Goal: Use online tool/utility: Utilize a website feature to perform a specific function

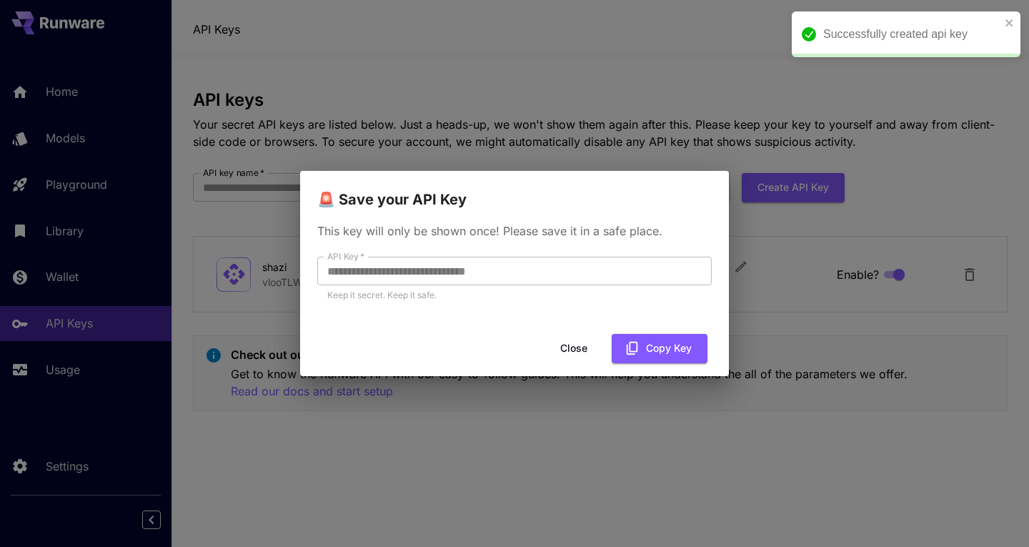
click at [1010, 19] on icon "close" at bounding box center [1010, 22] width 10 height 11
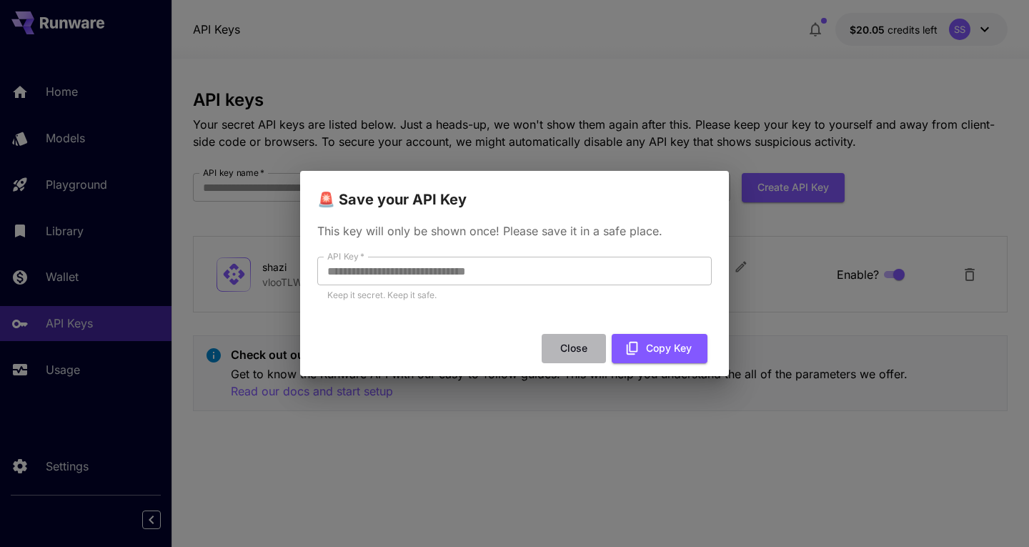
click at [572, 353] on button "Close" at bounding box center [574, 348] width 64 height 29
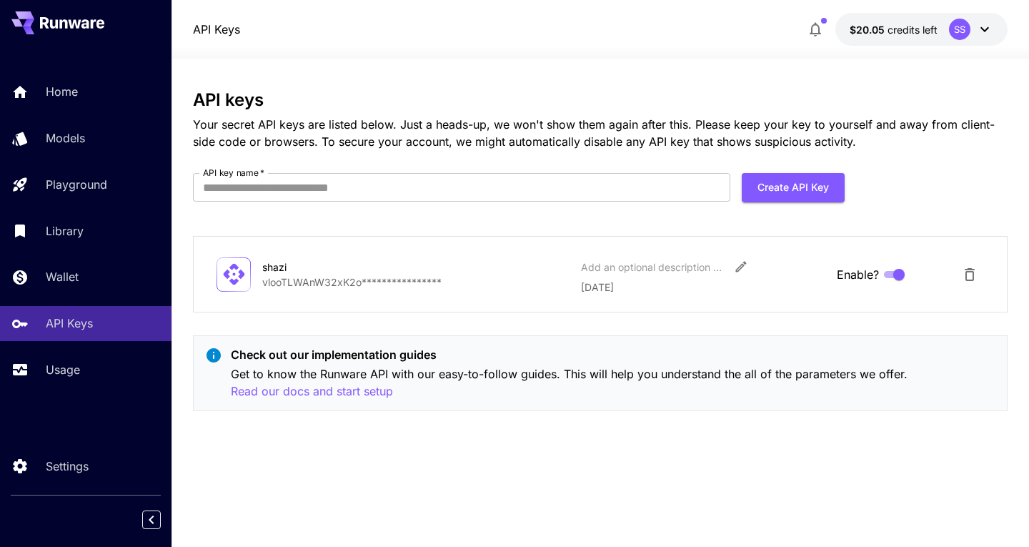
click at [80, 287] on link "Wallet" at bounding box center [85, 276] width 171 height 35
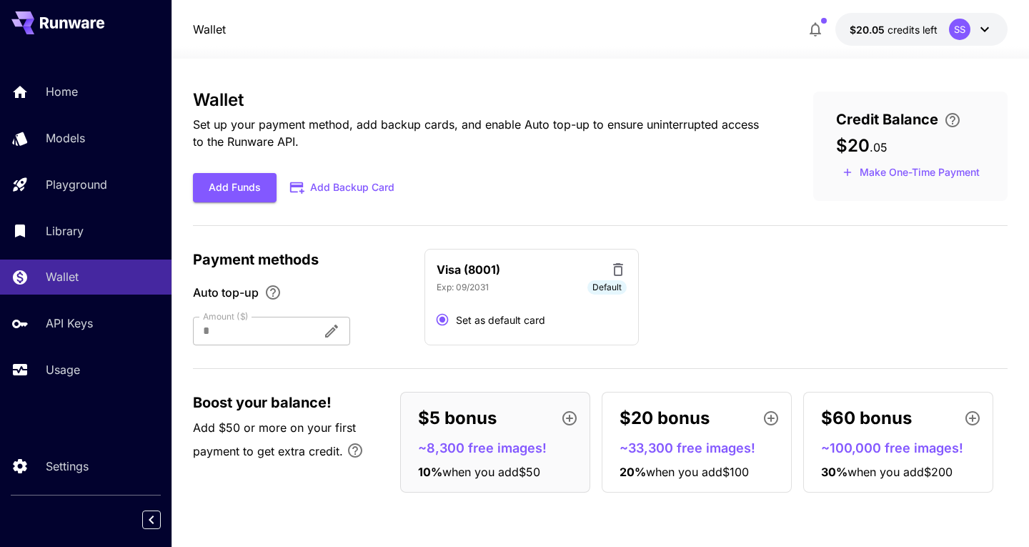
click at [101, 97] on div "Home" at bounding box center [103, 91] width 114 height 17
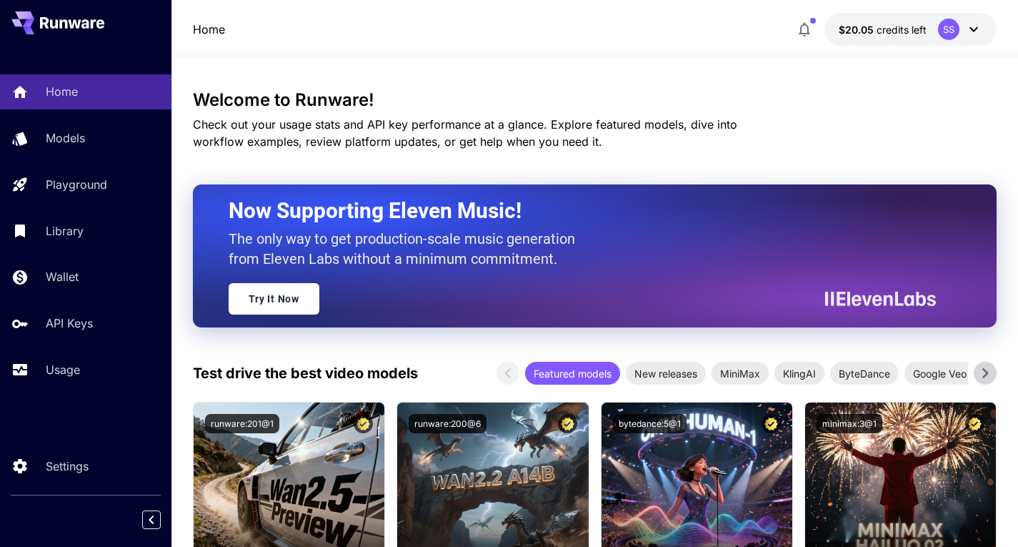
click at [87, 153] on link "Models" at bounding box center [85, 138] width 171 height 35
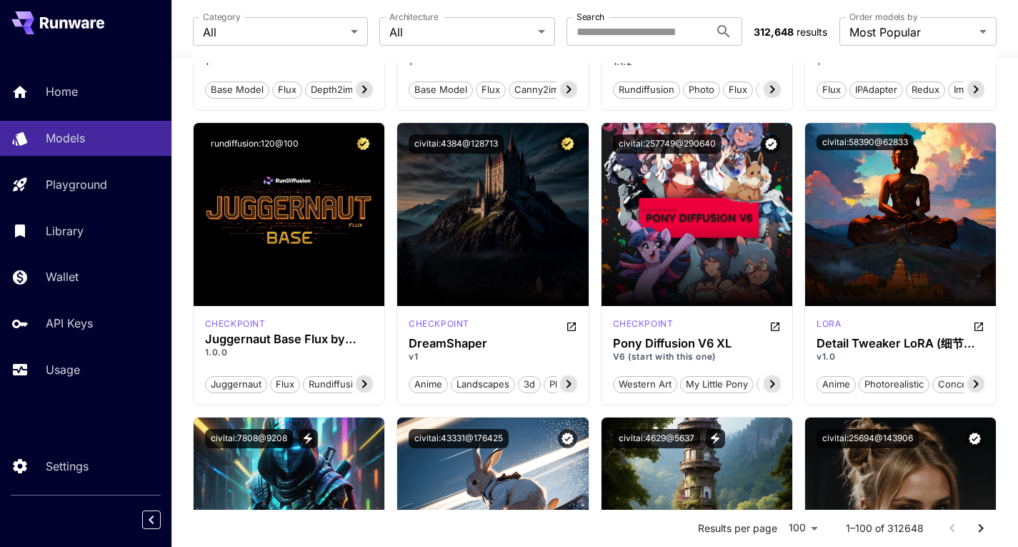
scroll to position [1548, 0]
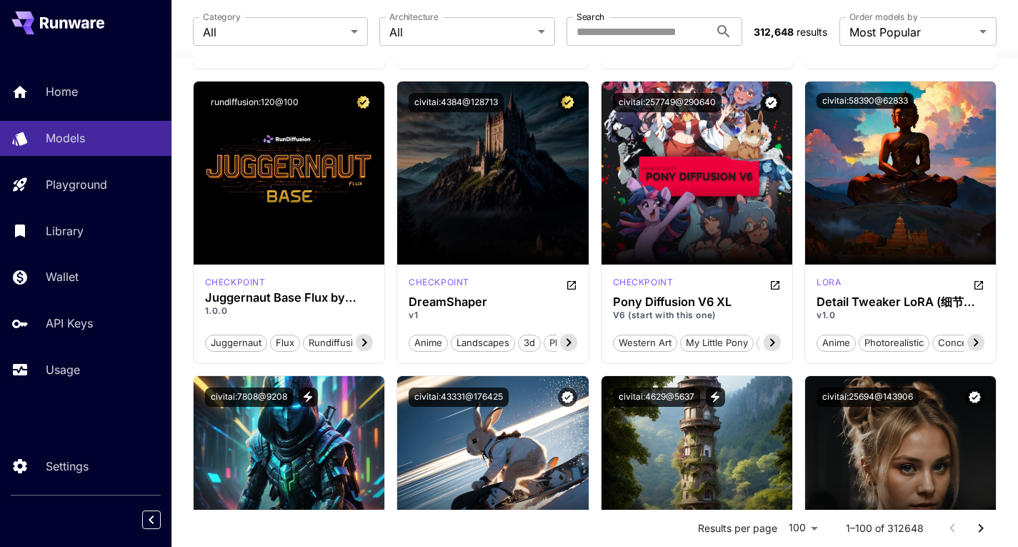
click at [94, 280] on div "Wallet" at bounding box center [103, 276] width 114 height 17
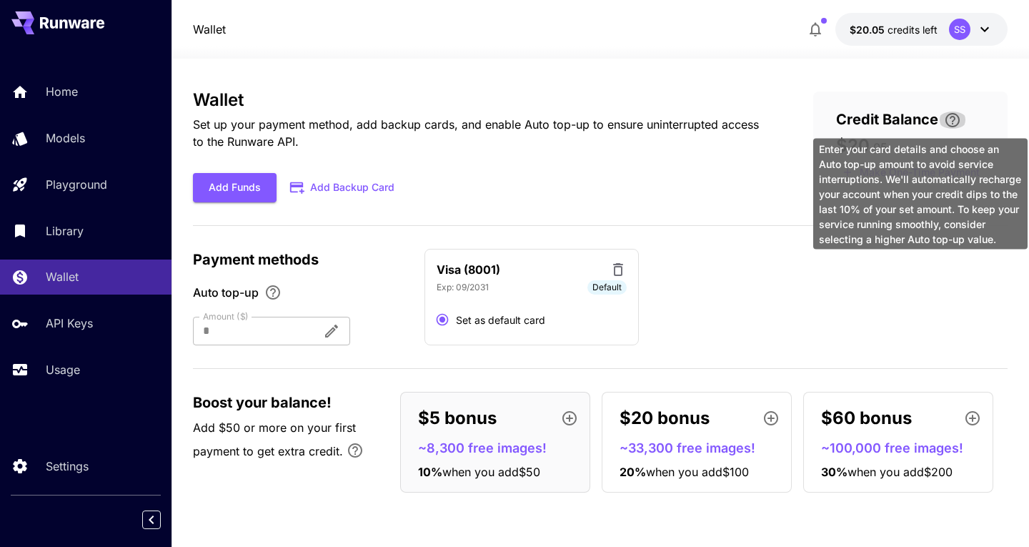
click at [952, 119] on icon "\a Enter your card details and choose an Auto top-up amount to avoid service in…" at bounding box center [952, 119] width 17 height 17
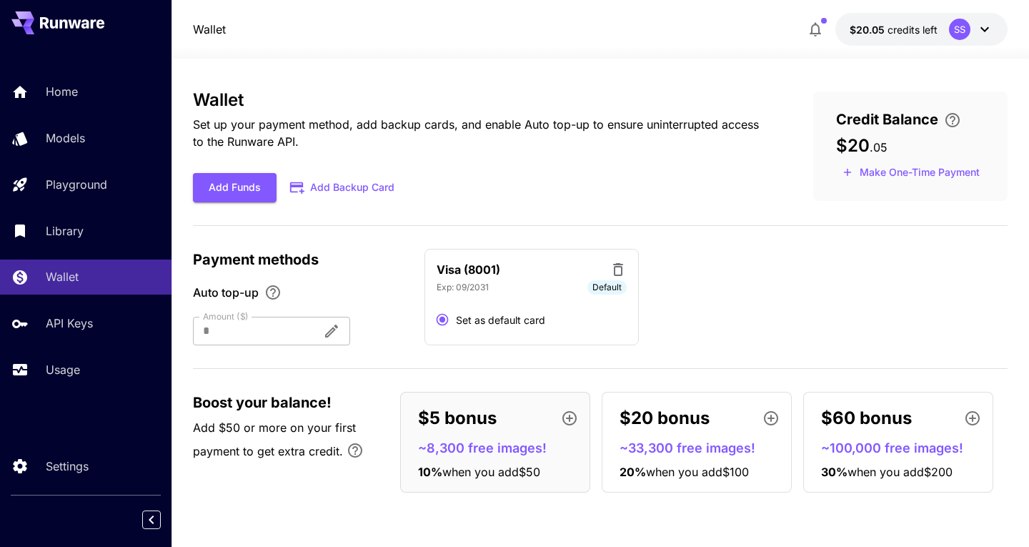
click at [94, 368] on div "Usage" at bounding box center [103, 369] width 114 height 17
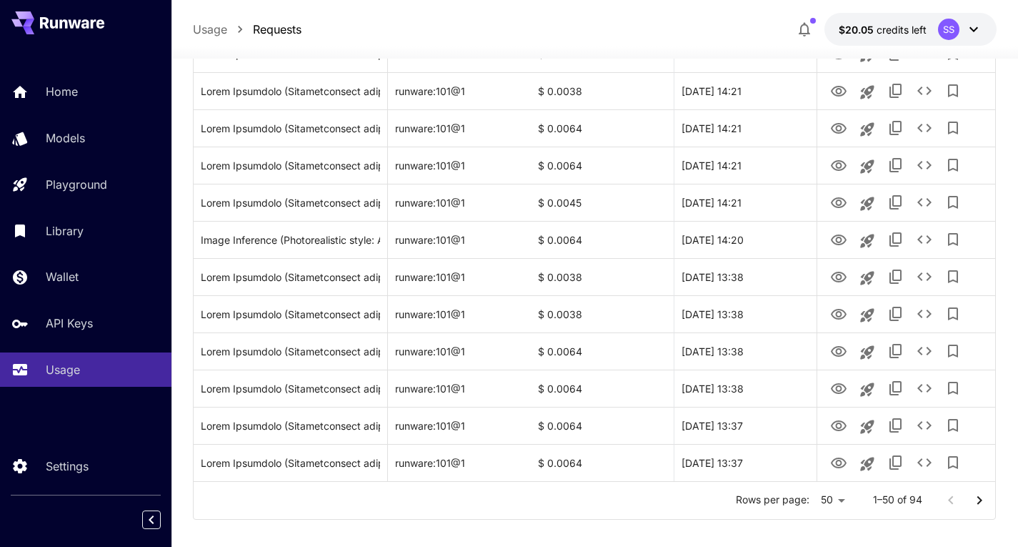
scroll to position [1673, 0]
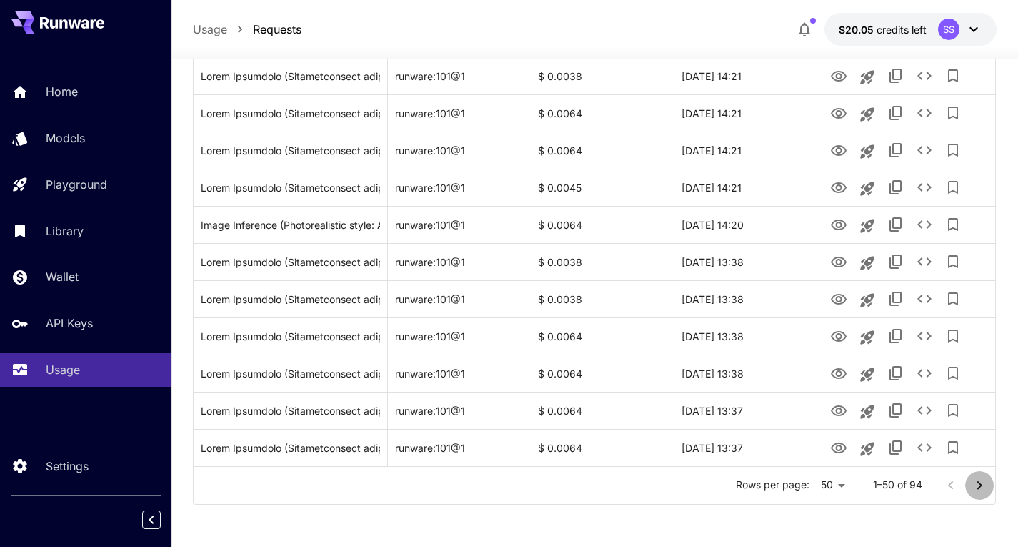
click at [985, 489] on icon "Go to next page" at bounding box center [979, 485] width 17 height 17
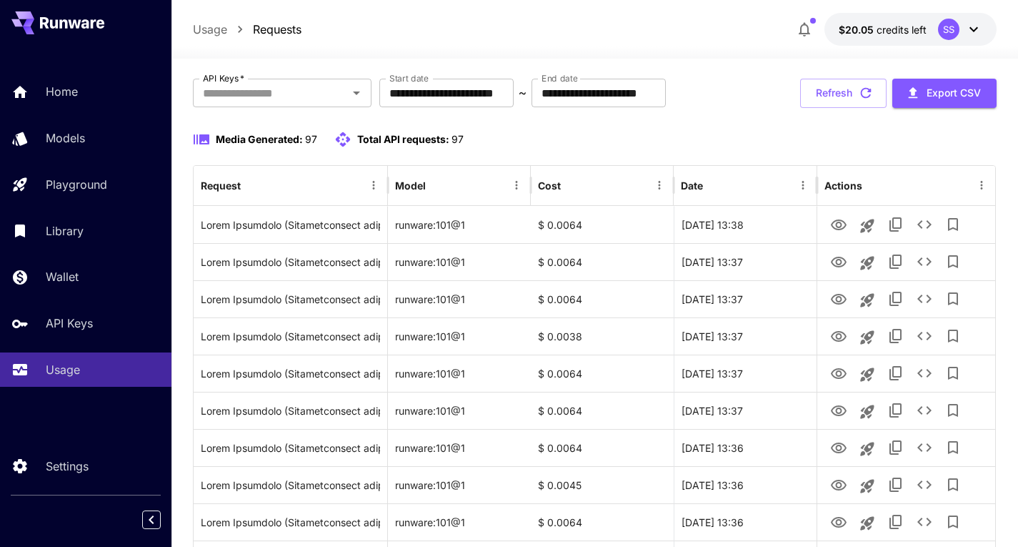
scroll to position [72, 0]
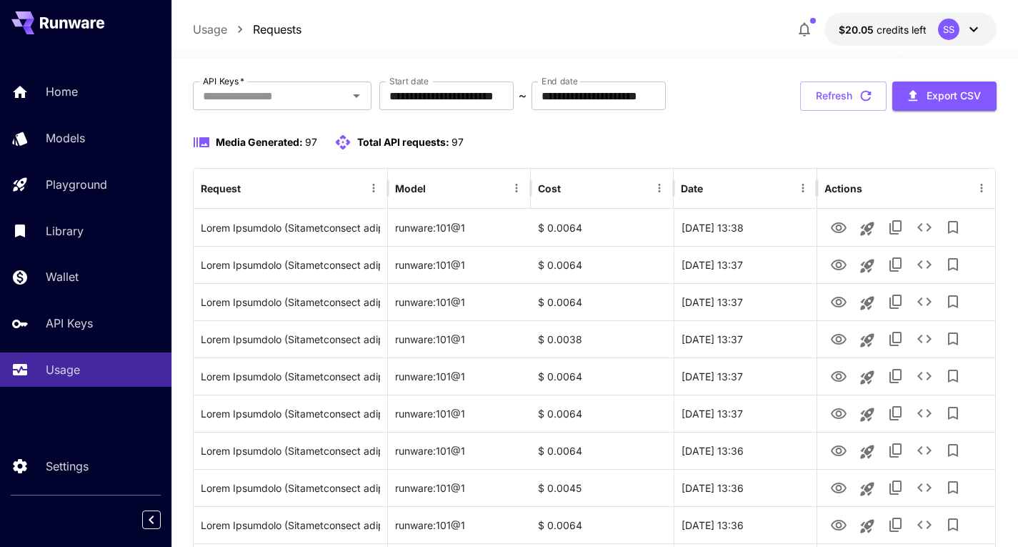
click at [101, 245] on link "Library" at bounding box center [85, 230] width 171 height 35
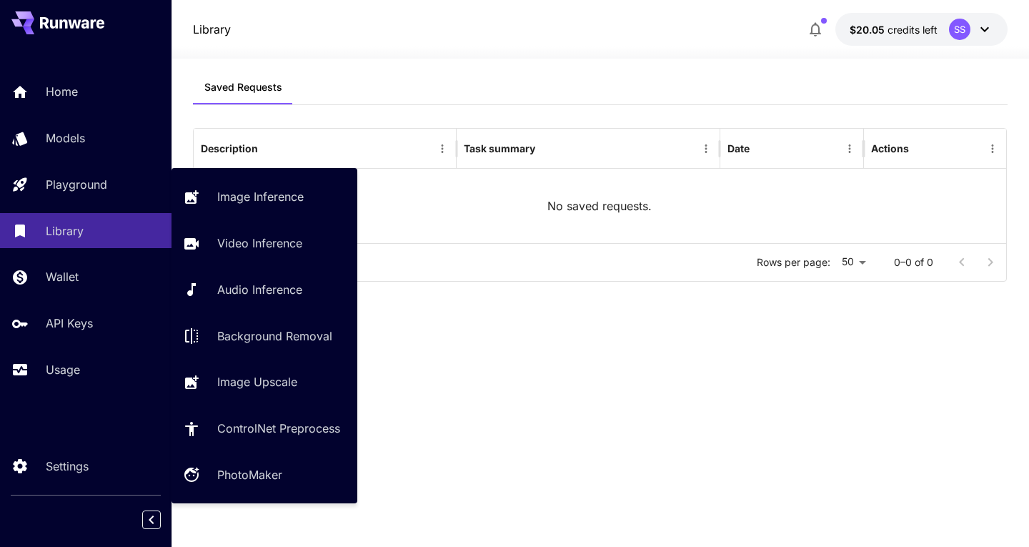
click at [286, 244] on p "Video Inference" at bounding box center [259, 242] width 85 height 17
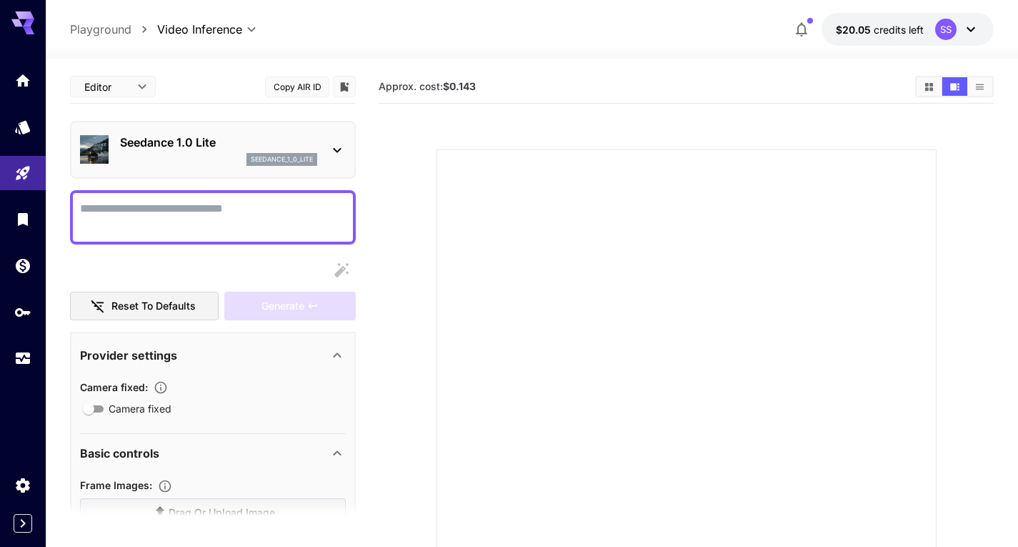
click at [332, 157] on icon at bounding box center [337, 149] width 17 height 17
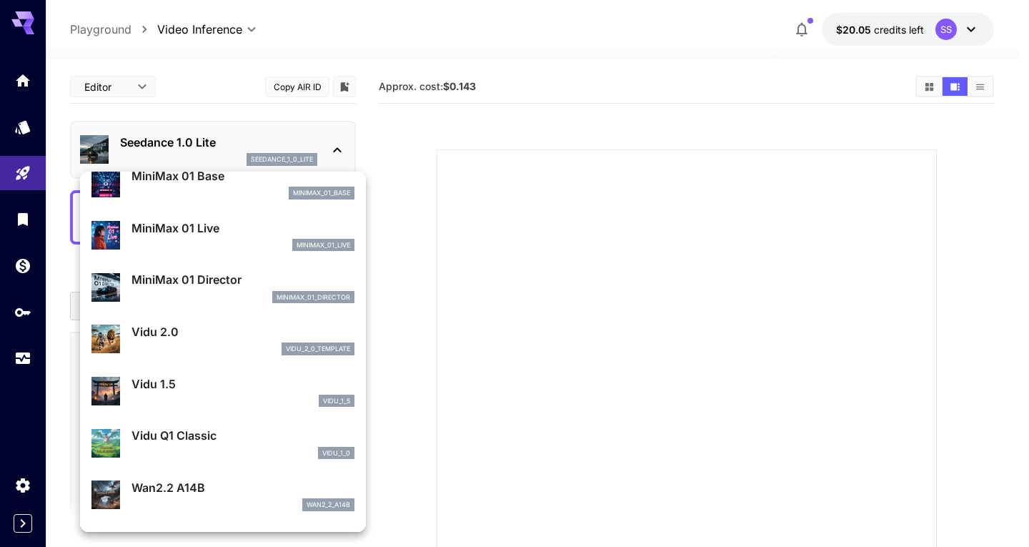
scroll to position [1278, 0]
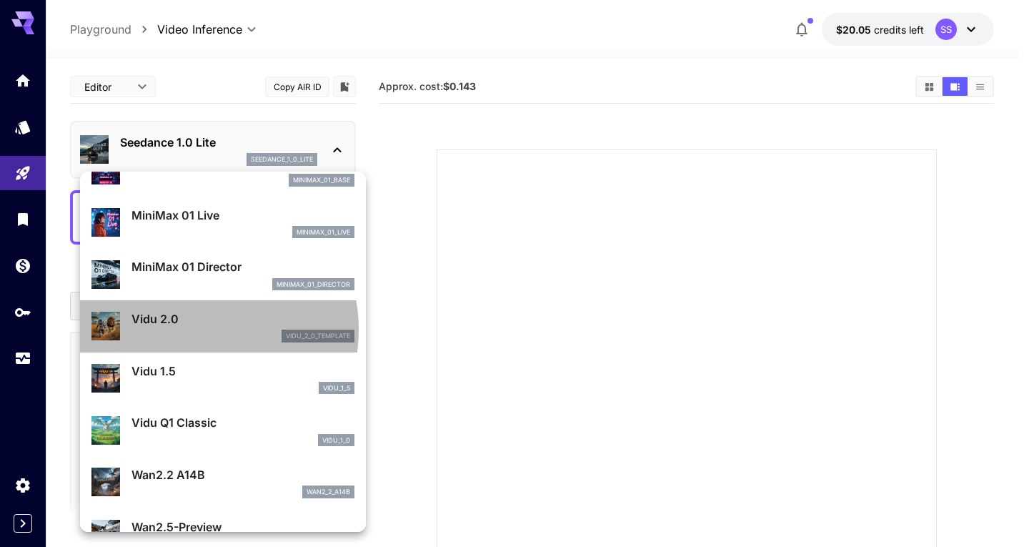
click at [194, 329] on div "vidu_2_0_template" at bounding box center [242, 335] width 223 height 13
type input "**********"
type input "****"
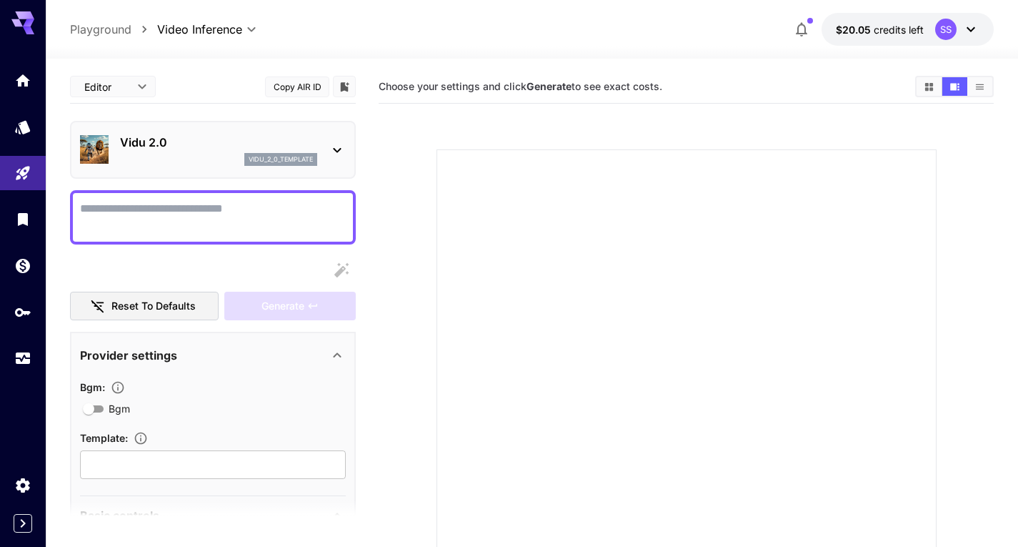
click at [332, 141] on icon at bounding box center [337, 149] width 17 height 17
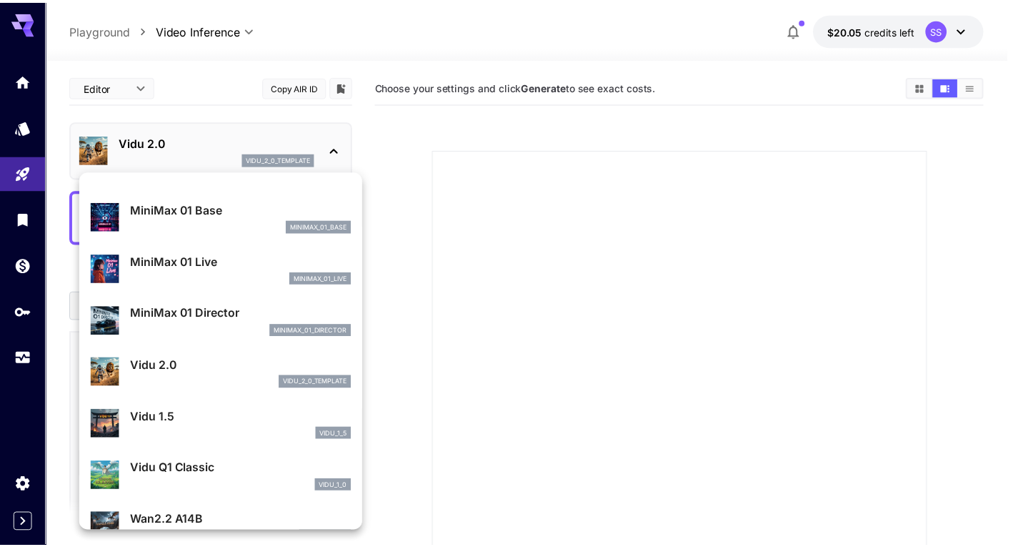
scroll to position [1494, 0]
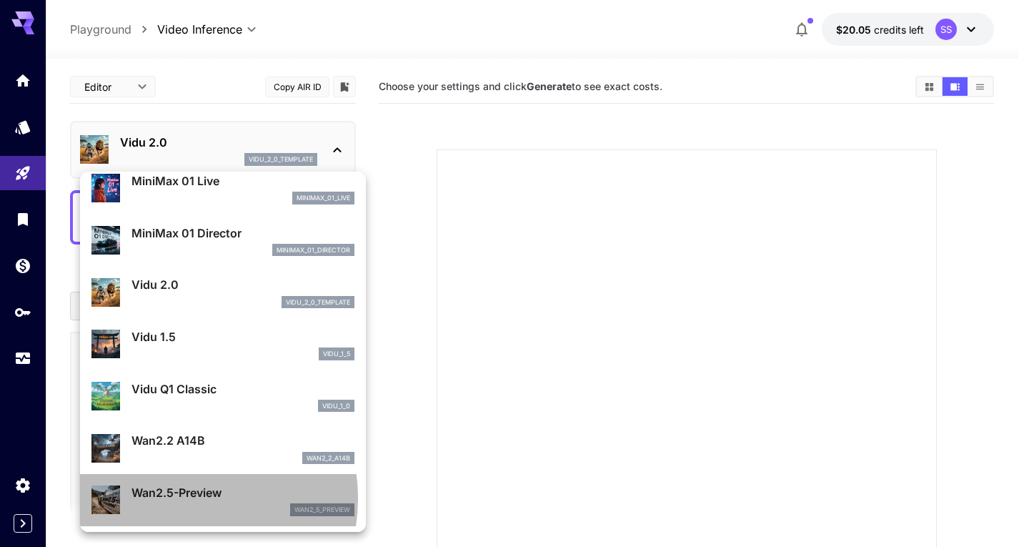
click at [174, 498] on p "Wan2.5-Preview" at bounding box center [242, 492] width 223 height 17
type input "**********"
type input "***"
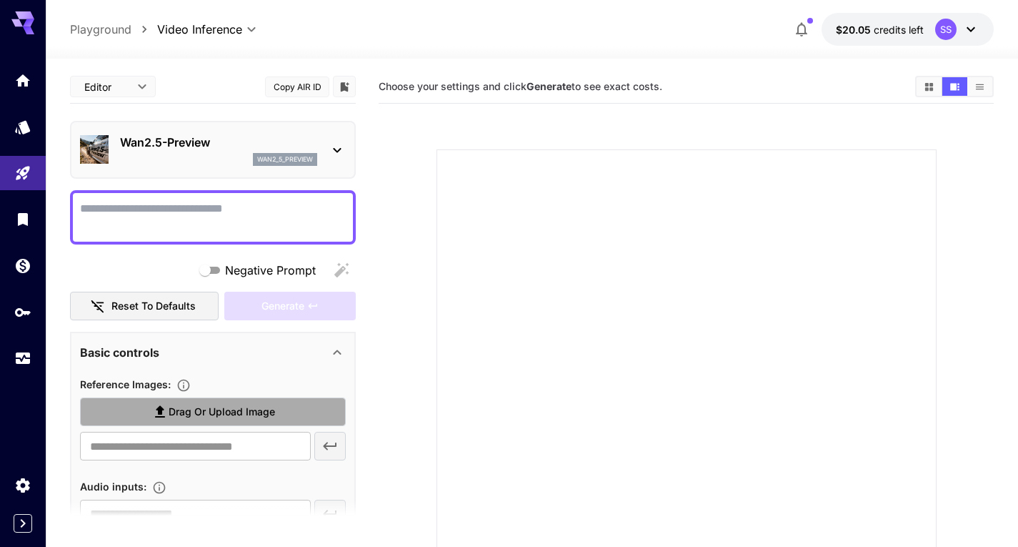
click at [202, 408] on span "Drag or upload image" at bounding box center [222, 412] width 106 height 18
click at [0, 0] on input "Drag or upload image" at bounding box center [0, 0] width 0 height 0
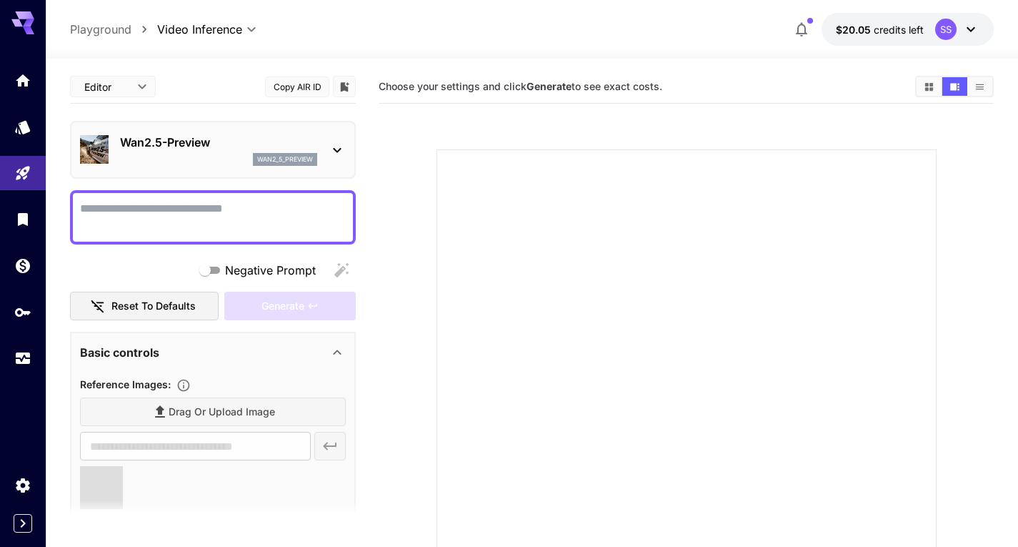
type input "**********"
click at [229, 216] on textarea "Negative Prompt" at bounding box center [213, 217] width 266 height 34
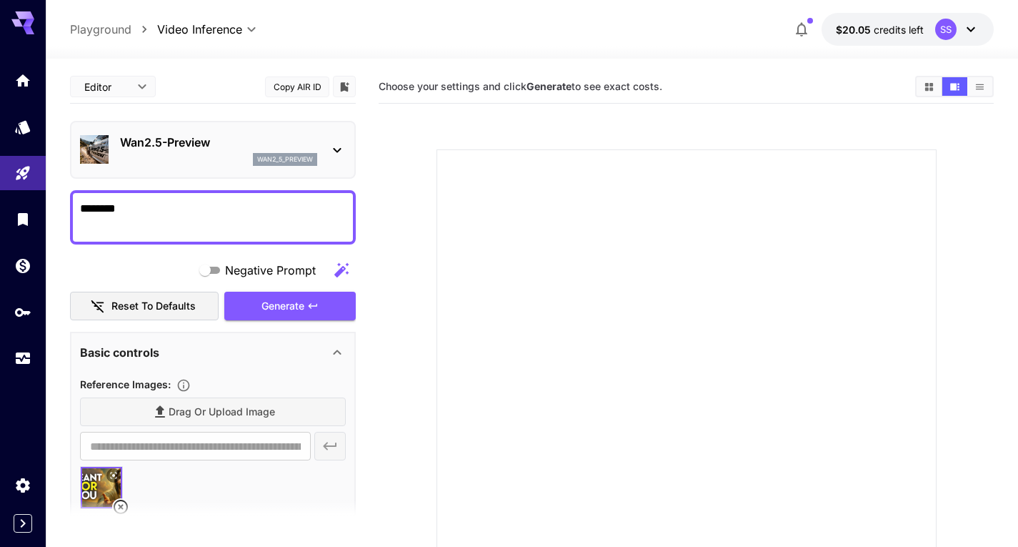
type textarea "********"
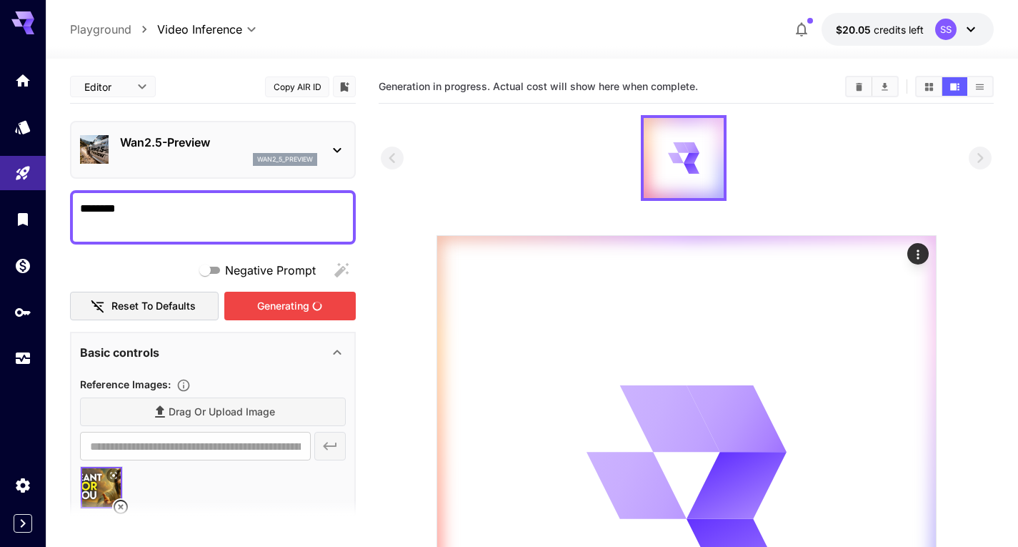
click at [311, 317] on div "Generating" at bounding box center [289, 306] width 131 height 29
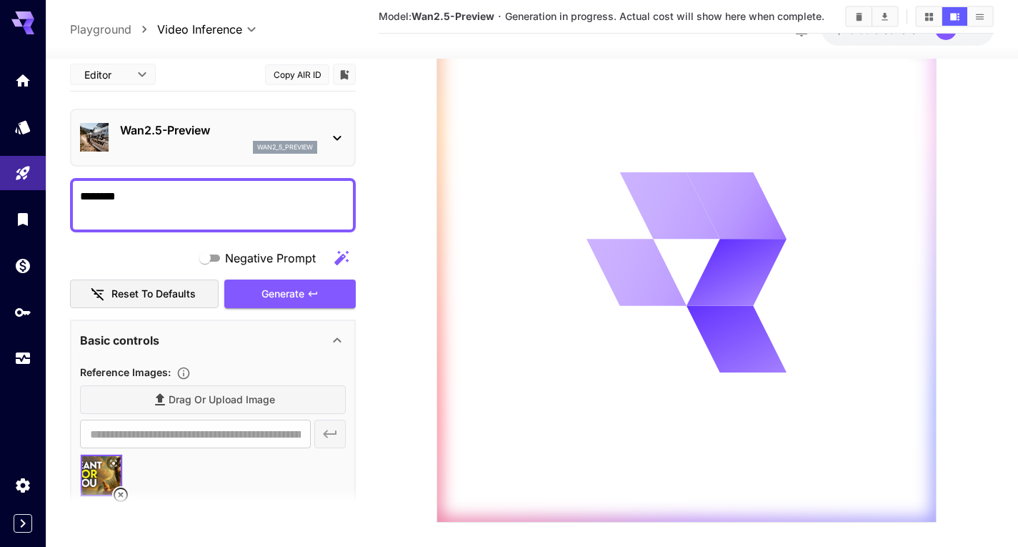
scroll to position [231, 0]
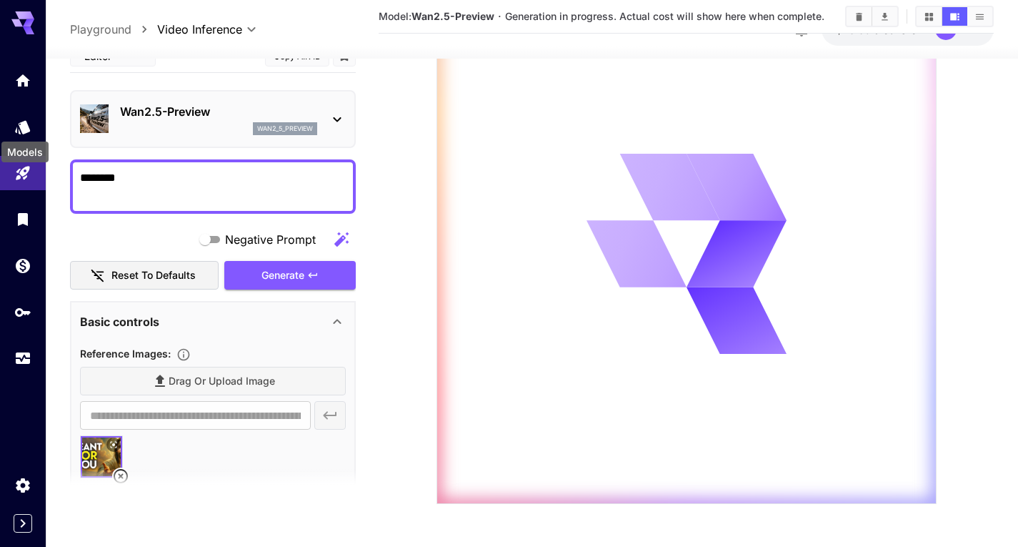
click at [22, 127] on icon "Models" at bounding box center [22, 127] width 15 height 14
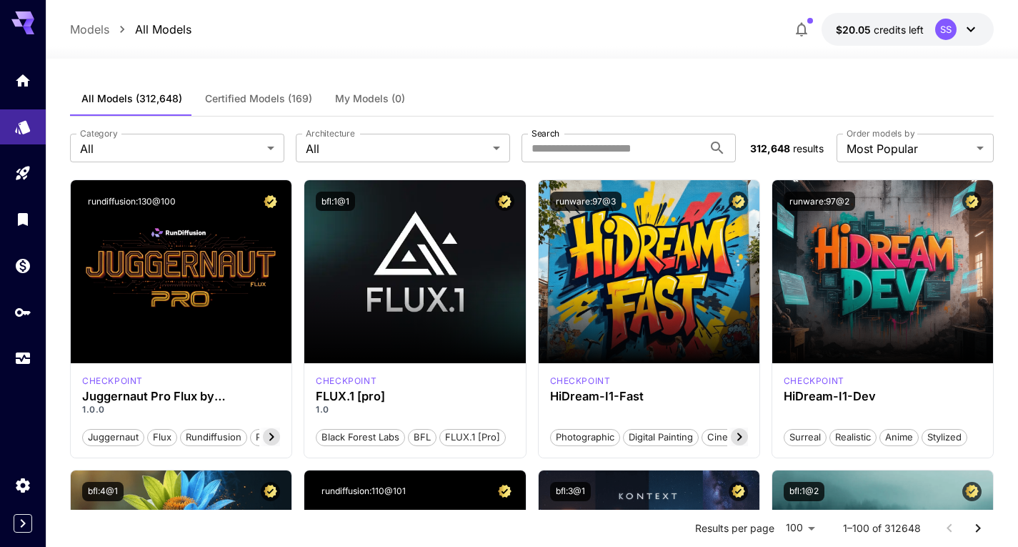
click at [423, 228] on div "Launch in Playground" at bounding box center [414, 271] width 221 height 183
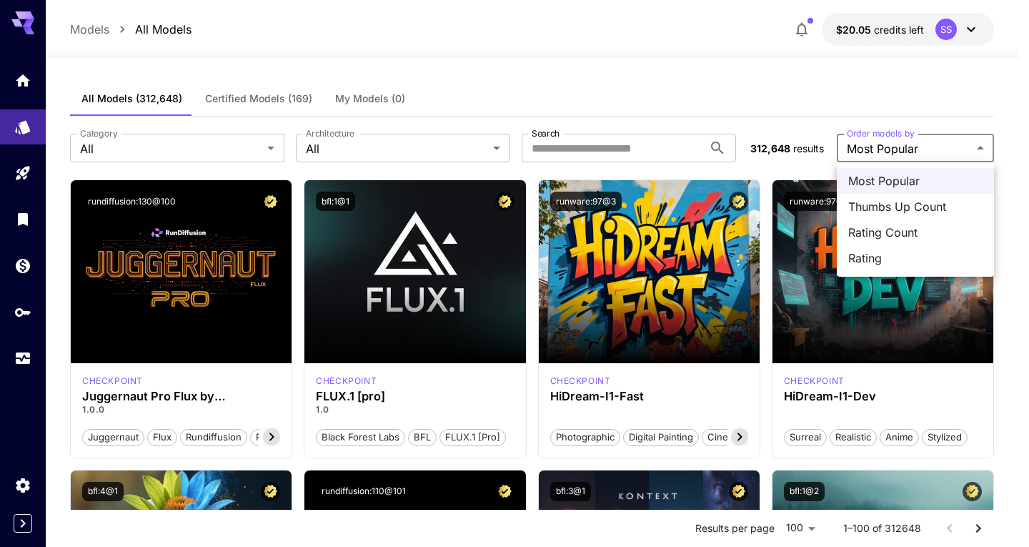
click at [654, 143] on div at bounding box center [514, 273] width 1029 height 547
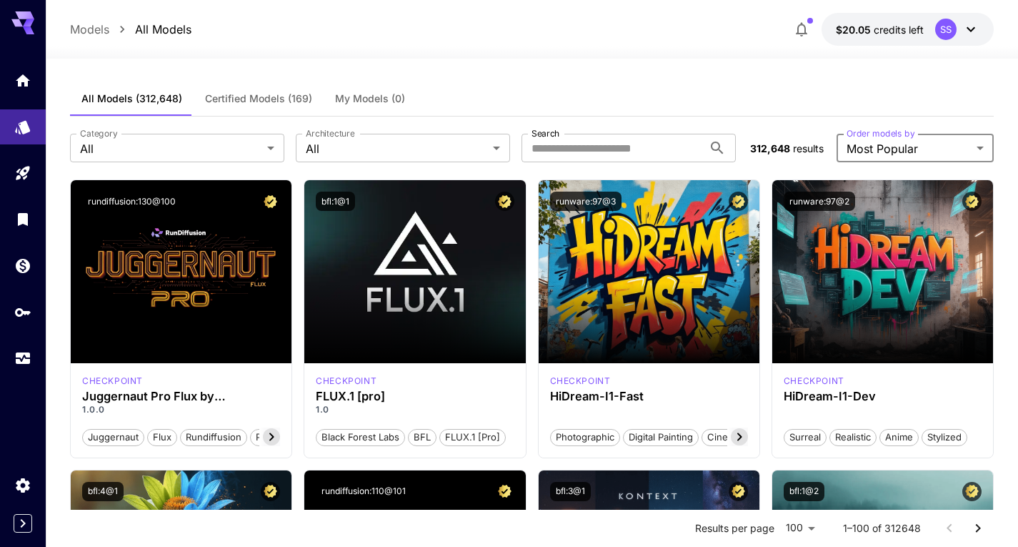
click at [575, 139] on input "Search" at bounding box center [612, 148] width 181 height 29
click at [22, 215] on icon "Library" at bounding box center [23, 219] width 10 height 13
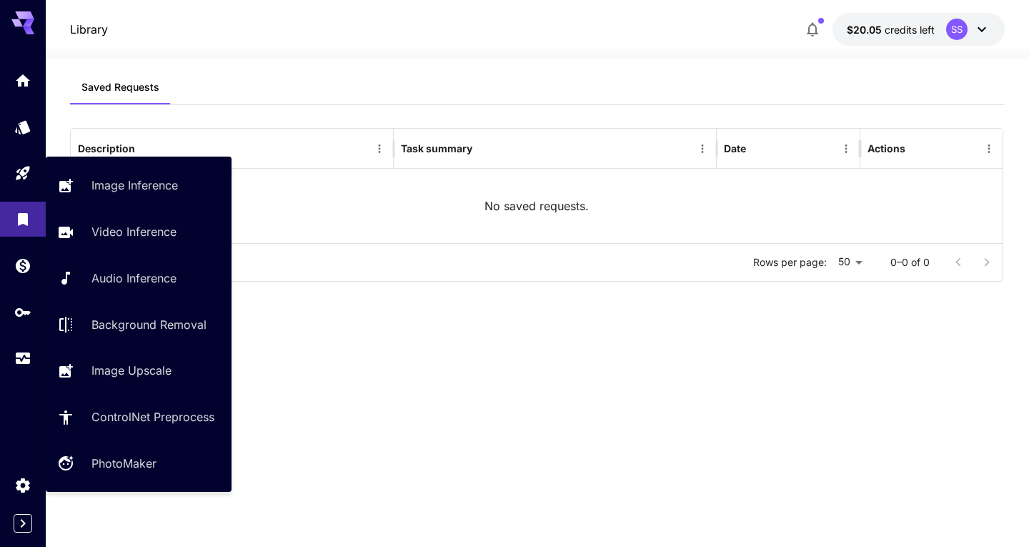
click at [14, 167] on link at bounding box center [23, 173] width 46 height 35
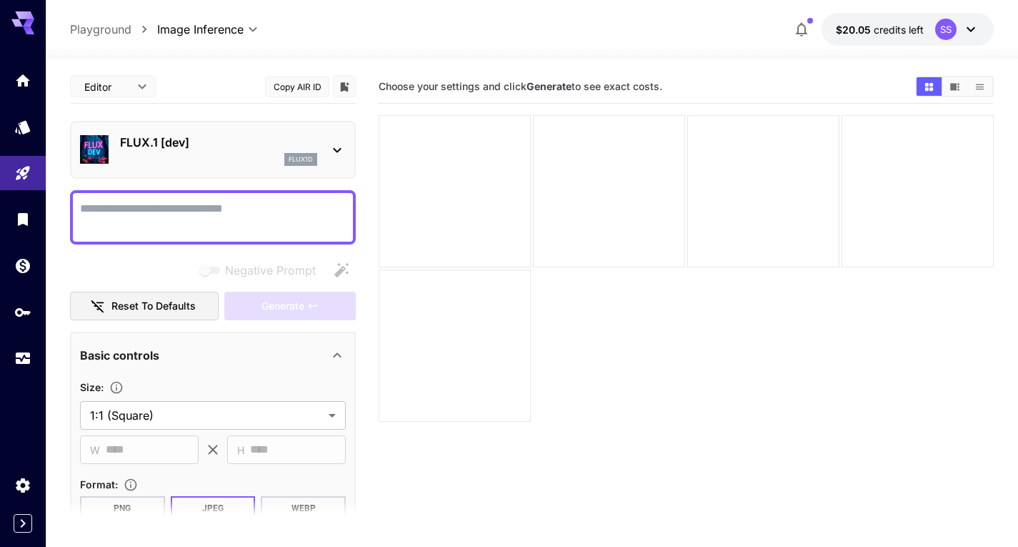
click at [36, 265] on link at bounding box center [23, 265] width 46 height 35
